Goal: Use online tool/utility: Utilize a website feature to perform a specific function

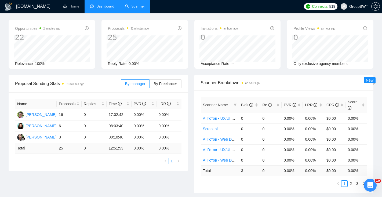
click at [135, 9] on link "Scanner" at bounding box center [135, 6] width 20 height 5
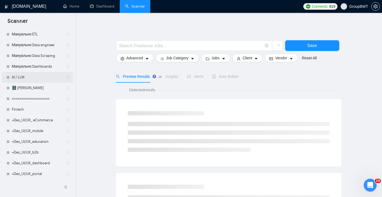
scroll to position [227, 0]
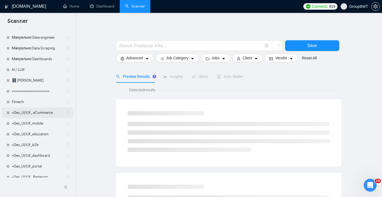
click at [41, 112] on link "+Des_UI/UX_ eCommerce" at bounding box center [37, 112] width 51 height 11
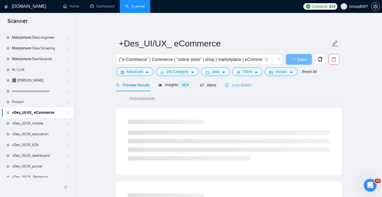
click at [242, 89] on div "Auto Bidder" at bounding box center [238, 85] width 27 height 13
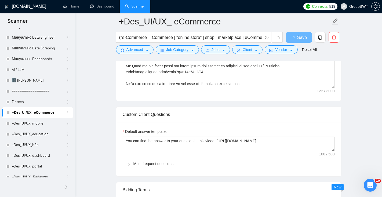
scroll to position [472, 0]
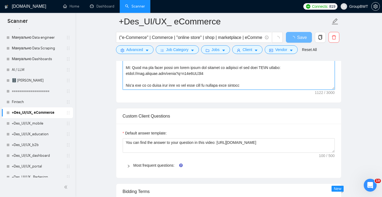
drag, startPoint x: 250, startPoint y: 86, endPoint x: 107, endPoint y: 83, distance: 143.0
click at [108, 84] on main "+Des_UI/UX_ eCommerce ("e-Commerce" | Commerce | "online store" | shop | market…" at bounding box center [229, 181] width 290 height 1264
